Goal: Task Accomplishment & Management: Use online tool/utility

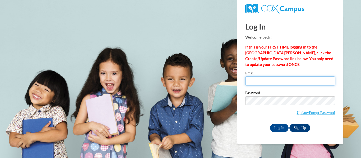
click at [293, 81] on input "Email" at bounding box center [290, 81] width 90 height 9
type input "[EMAIL_ADDRESS][DOMAIN_NAME]"
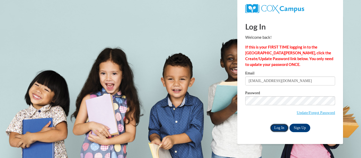
click at [283, 127] on input "Log In" at bounding box center [279, 128] width 19 height 8
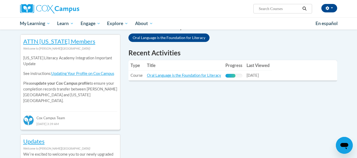
scroll to position [172, 0]
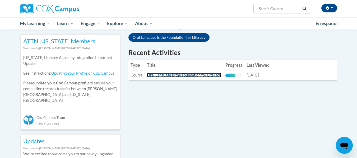
click at [197, 75] on link "Oral Language is the Foundation for Literacy" at bounding box center [184, 75] width 74 height 4
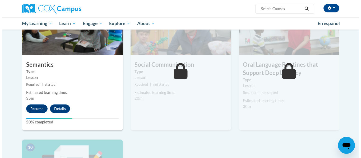
scroll to position [439, 0]
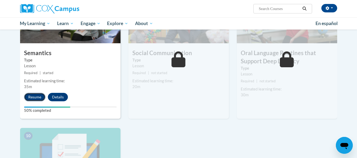
click at [36, 98] on button "Resume" at bounding box center [34, 97] width 21 height 8
